Goal: Use online tool/utility: Use online tool/utility

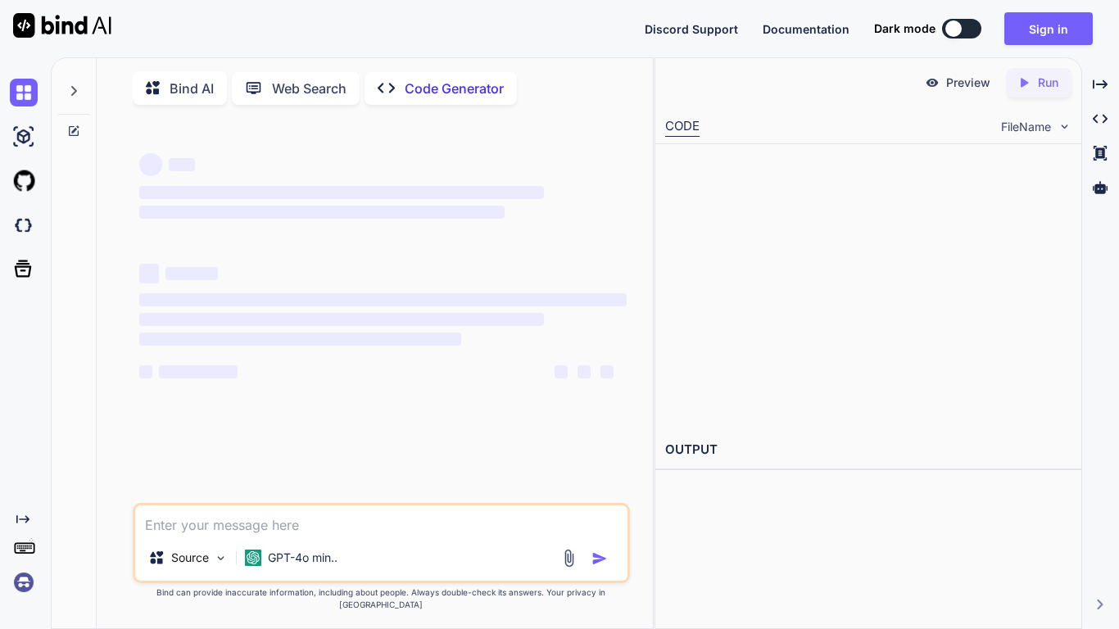
type textarea "x"
click at [1034, 79] on icon "Created with Pixso." at bounding box center [1027, 82] width 21 height 15
click at [530, 535] on textarea at bounding box center [381, 520] width 492 height 29
type textarea "hi"
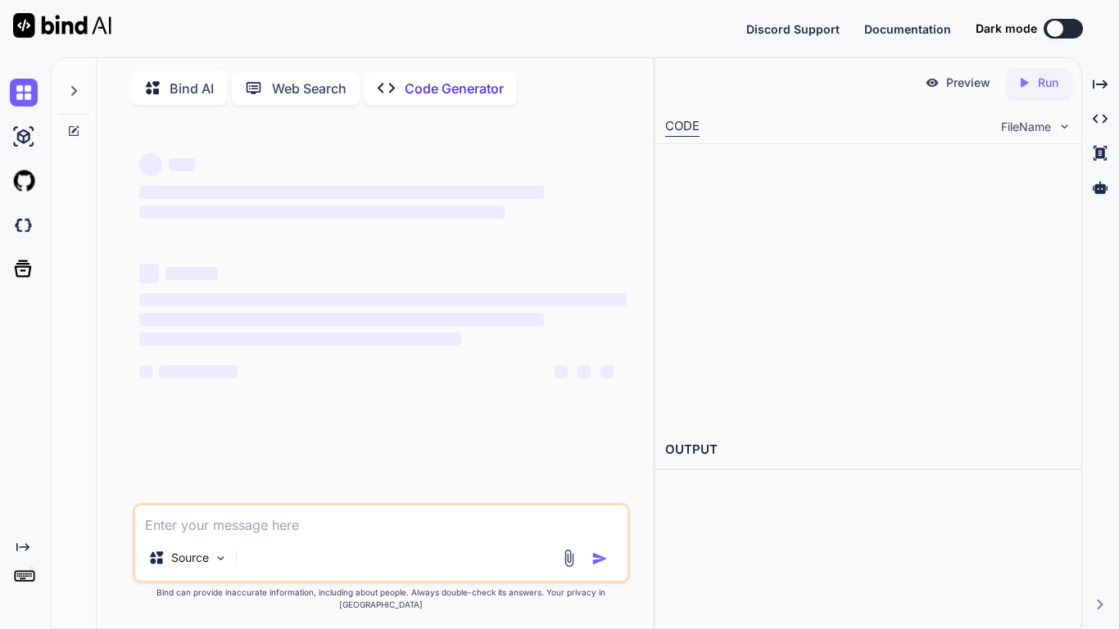
type textarea "x"
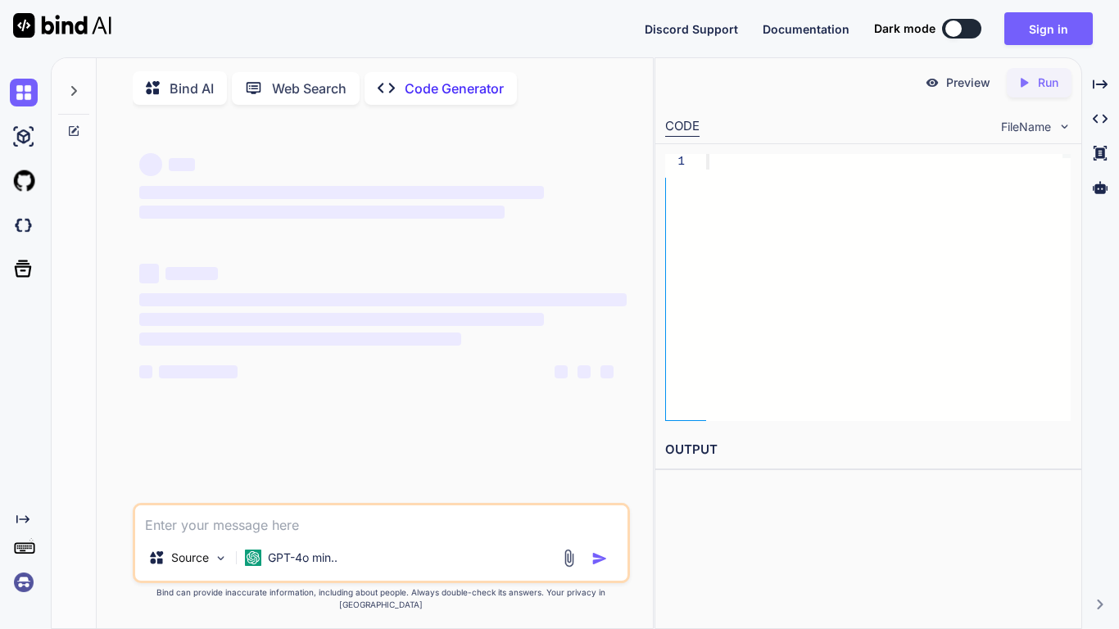
type textarea "x"
type textarea "h"
type textarea "x"
type textarea "hi"
type textarea "x"
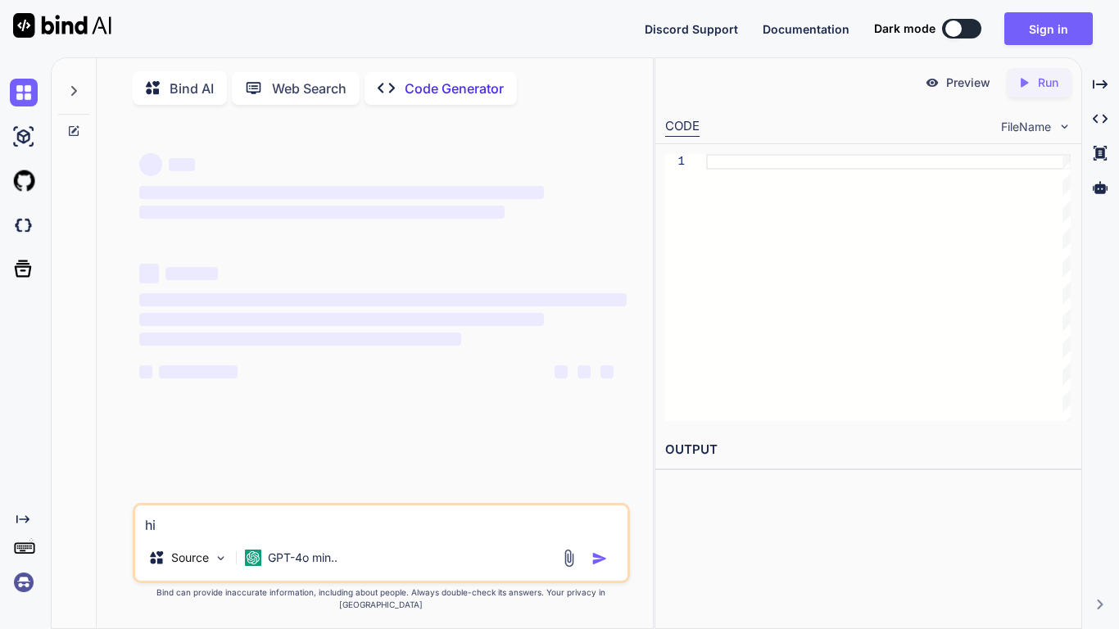
type textarea "hi"
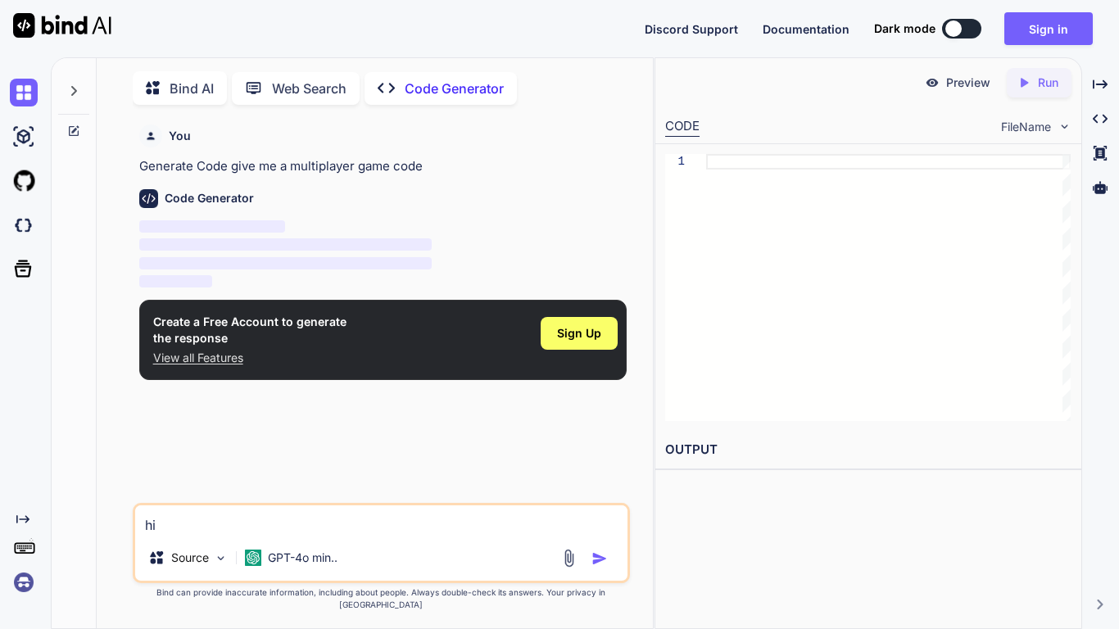
scroll to position [7, 0]
type textarea "x"
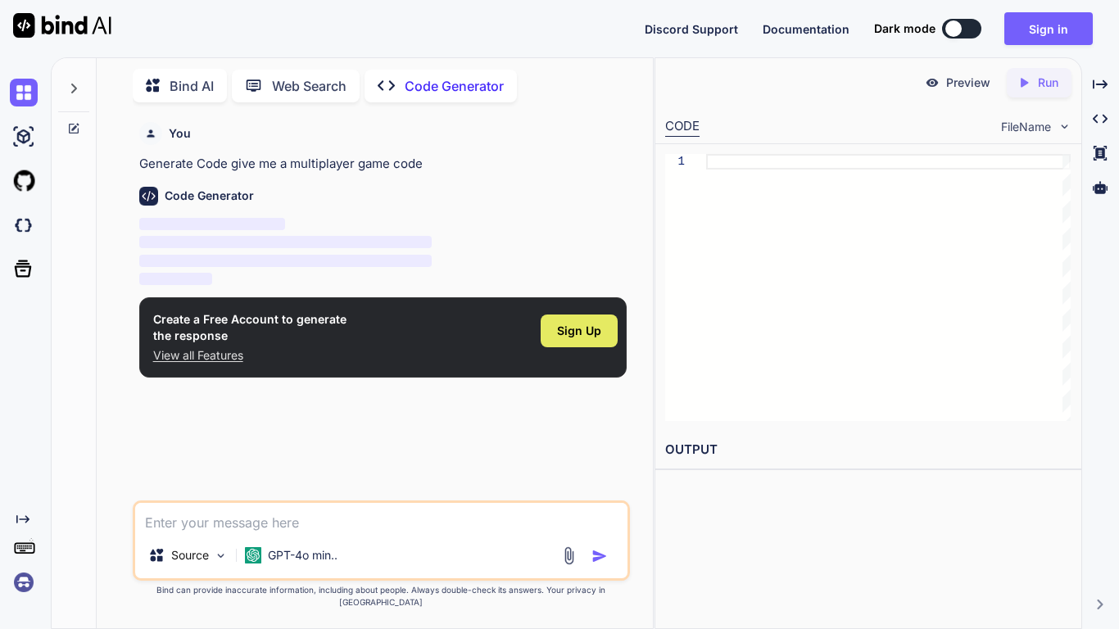
click at [578, 323] on span "Sign Up" at bounding box center [579, 331] width 44 height 16
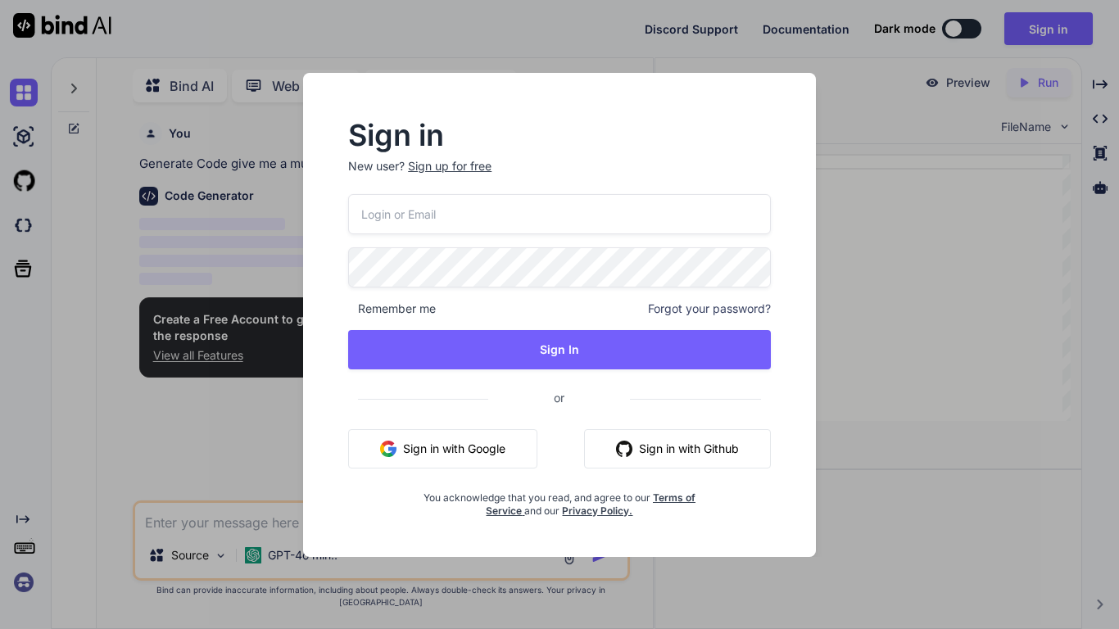
click at [447, 206] on input "email" at bounding box center [559, 214] width 423 height 40
click at [345, 204] on div "Sign in New user? Sign up for free Remember me Forgot your password? Sign In or…" at bounding box center [559, 320] width 475 height 396
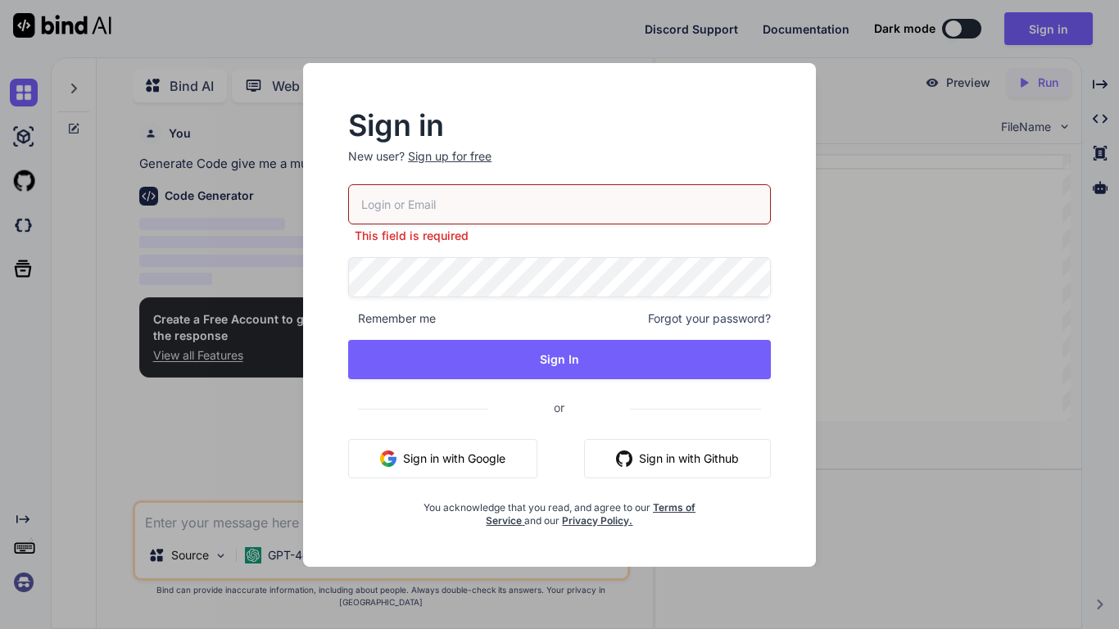
click at [366, 206] on input "email" at bounding box center [559, 204] width 423 height 40
click at [365, 206] on input "email" at bounding box center [559, 204] width 423 height 40
click at [366, 206] on input "email" at bounding box center [559, 204] width 423 height 40
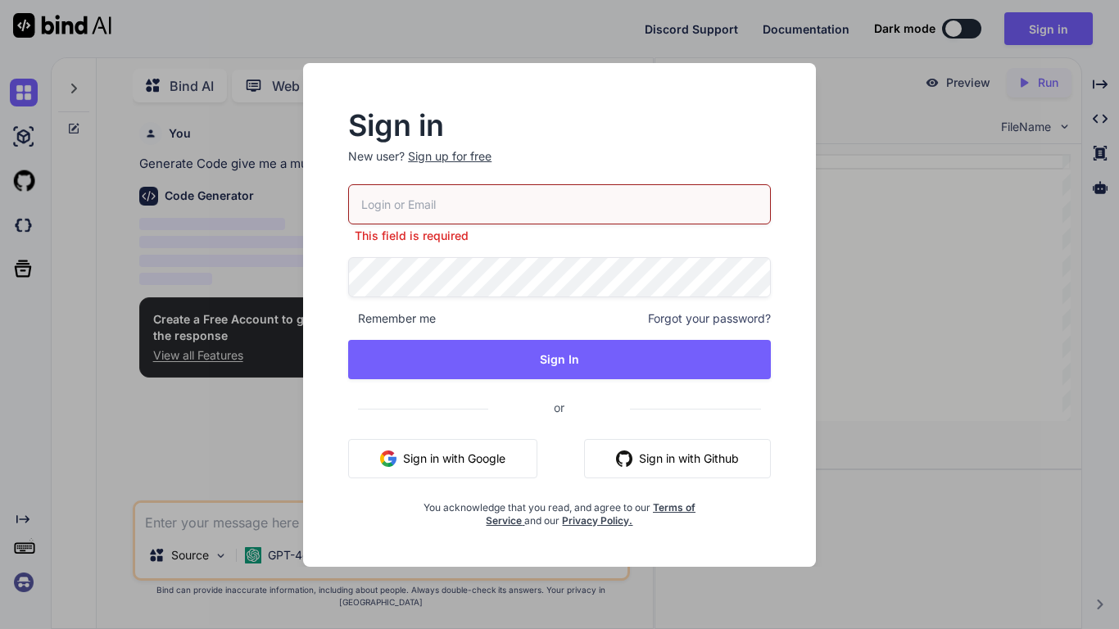
click at [366, 206] on input "email" at bounding box center [559, 204] width 423 height 40
type input "A"
